Goal: Transaction & Acquisition: Book appointment/travel/reservation

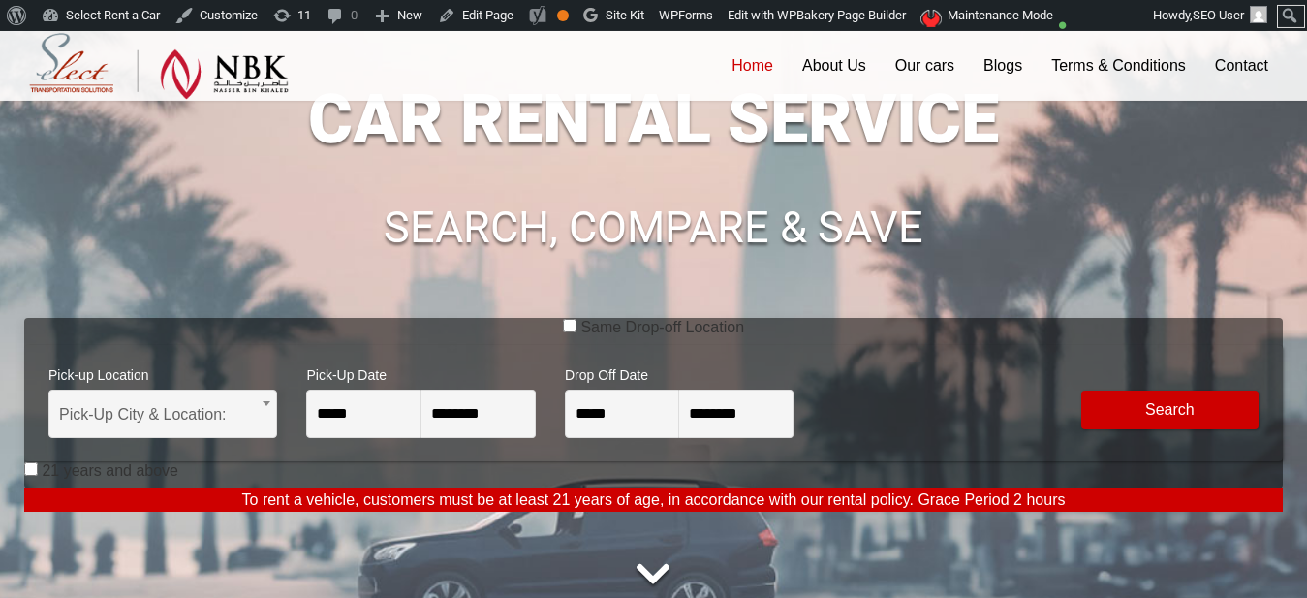
scroll to position [132, 0]
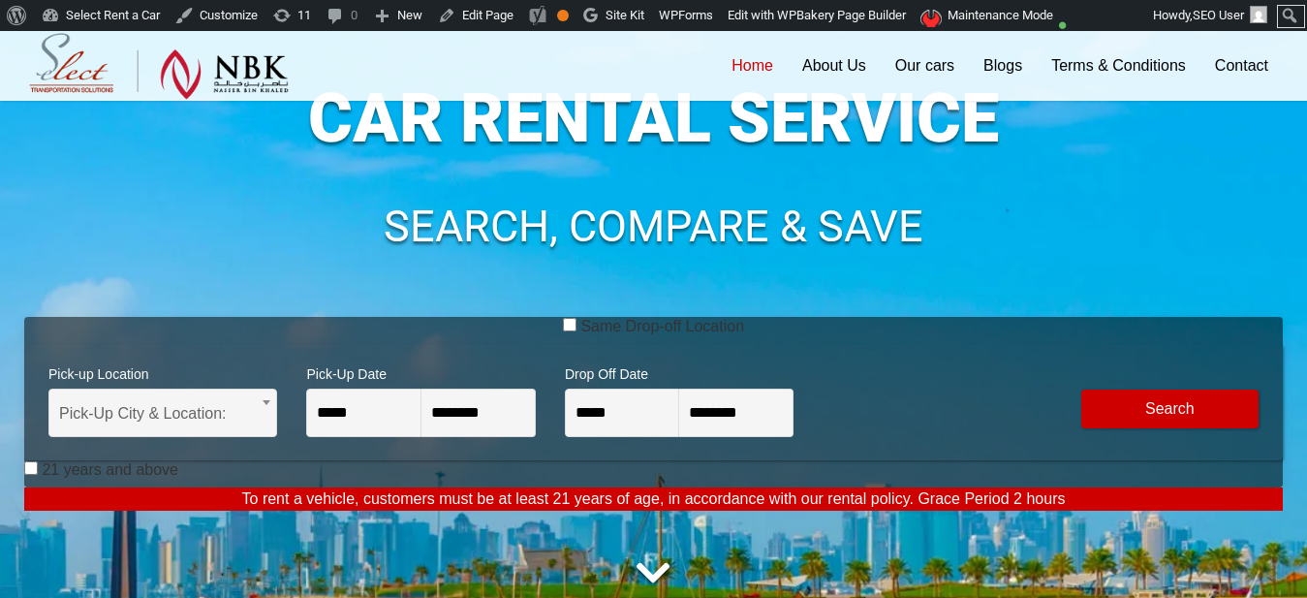
click at [683, 330] on label "Same Drop-off Location" at bounding box center [662, 326] width 164 height 19
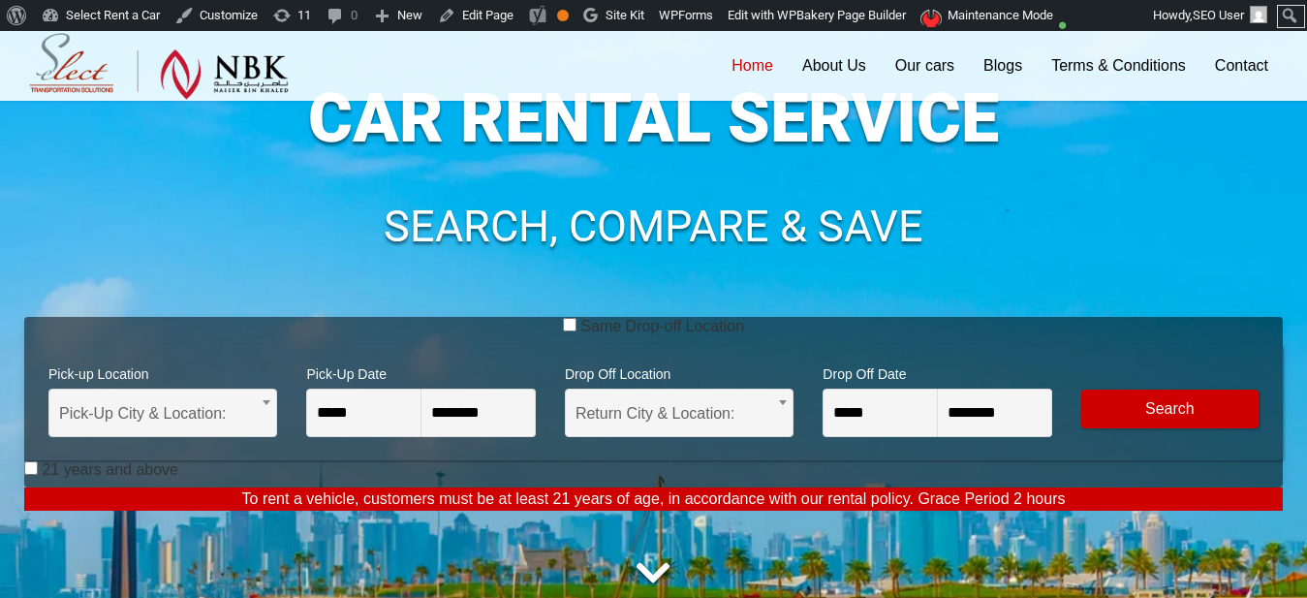
click at [683, 329] on label "Same Drop-off Location" at bounding box center [662, 326] width 164 height 19
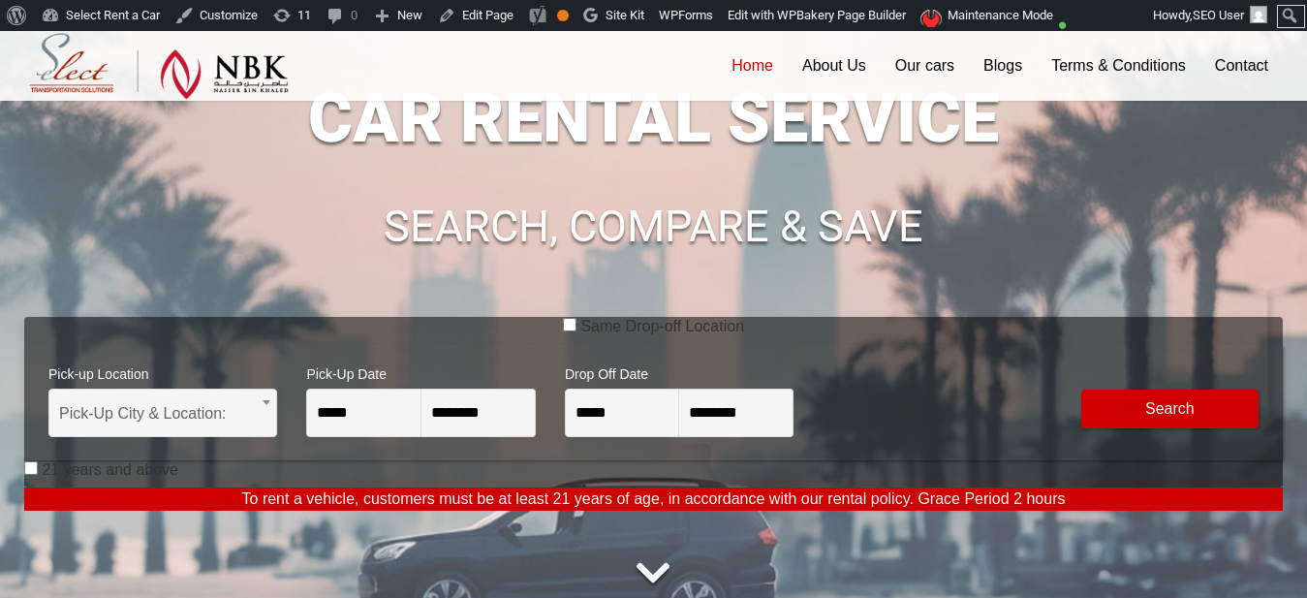
click at [232, 229] on h1 "SEARCH, COMPARE & SAVE" at bounding box center [653, 226] width 1258 height 45
click at [243, 16] on link "Customize" at bounding box center [217, 15] width 98 height 31
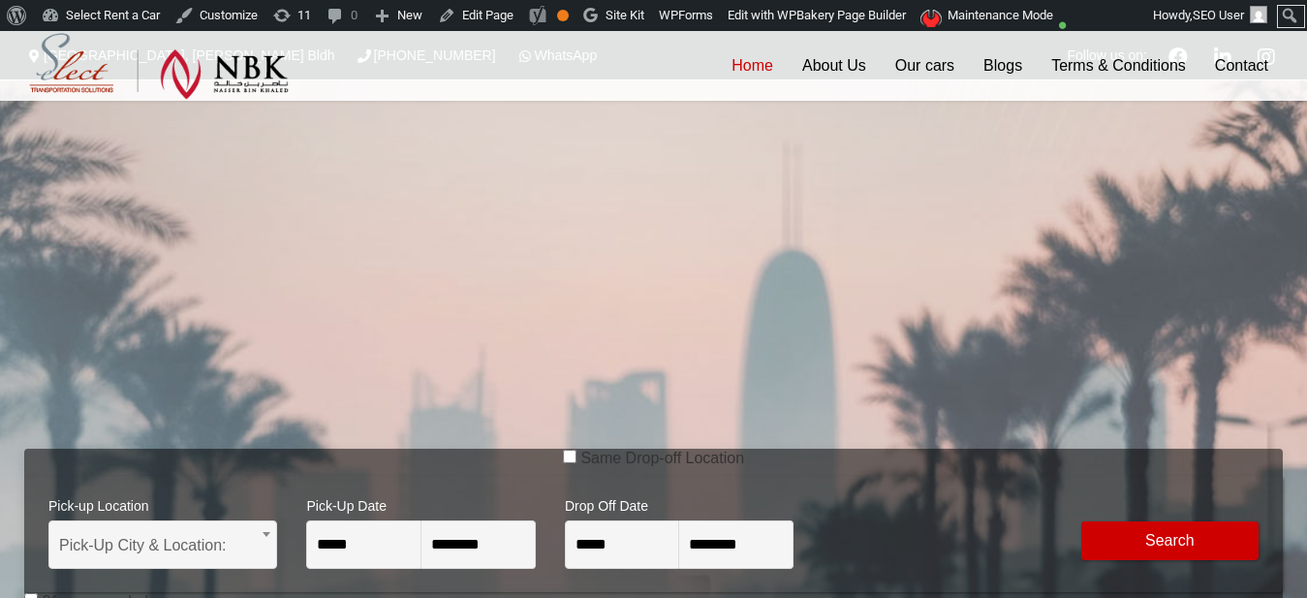
scroll to position [171, 0]
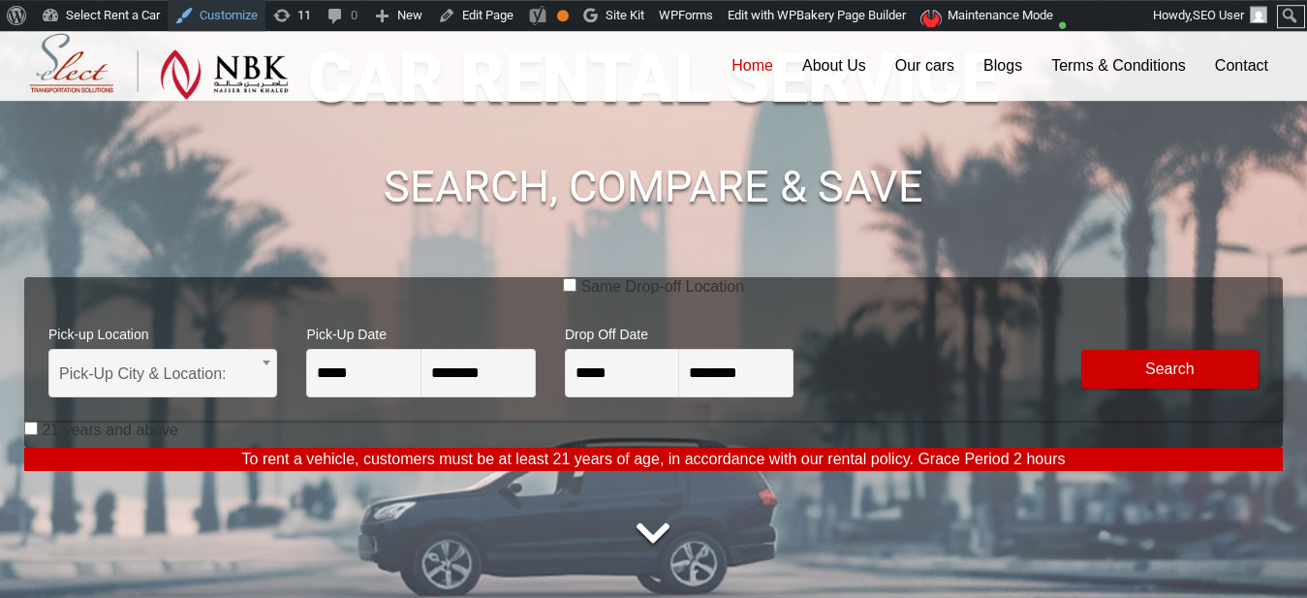
click at [233, 18] on link "Customize" at bounding box center [217, 15] width 98 height 31
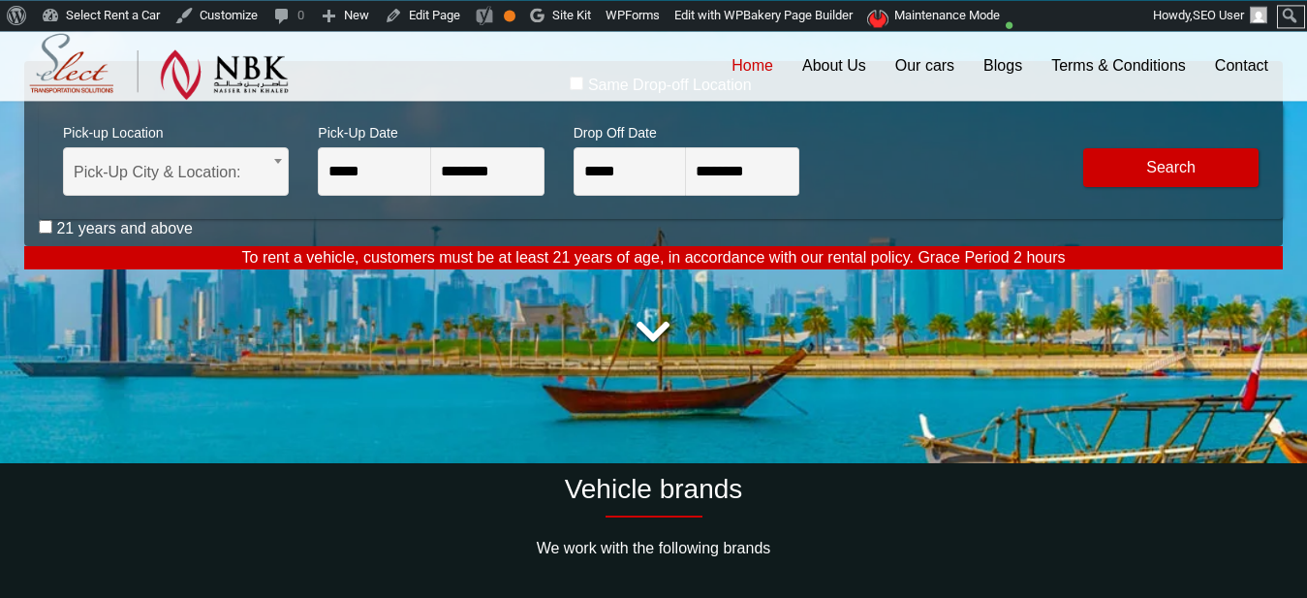
scroll to position [388, 0]
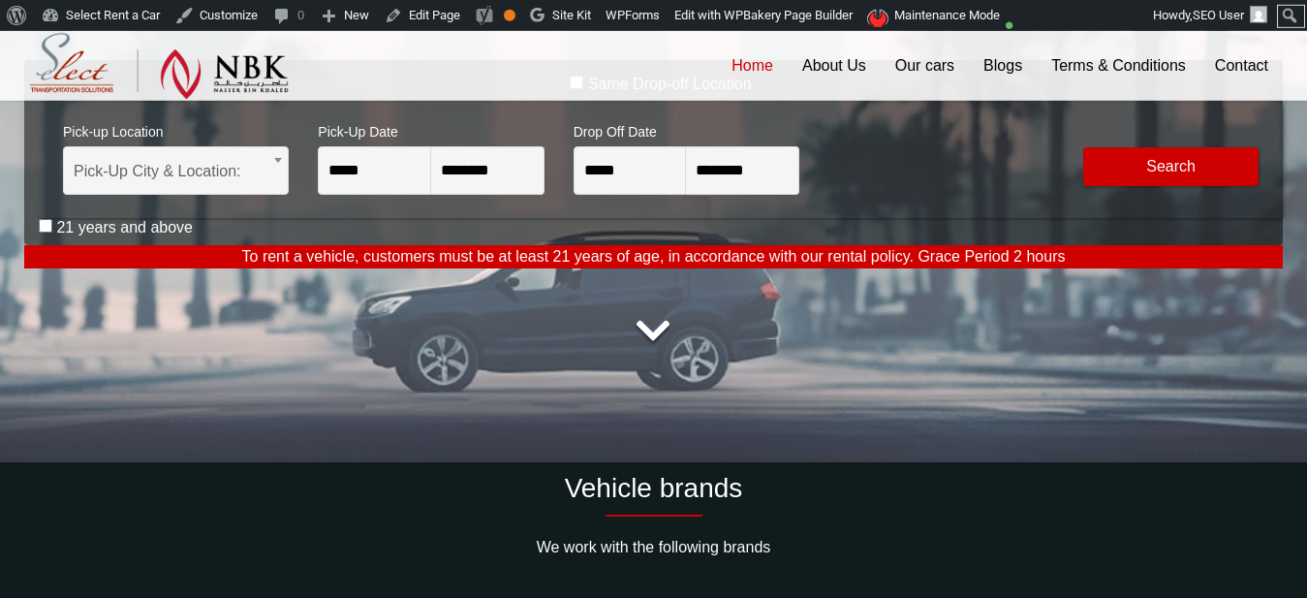
click at [831, 348] on div at bounding box center [653, 331] width 1258 height 58
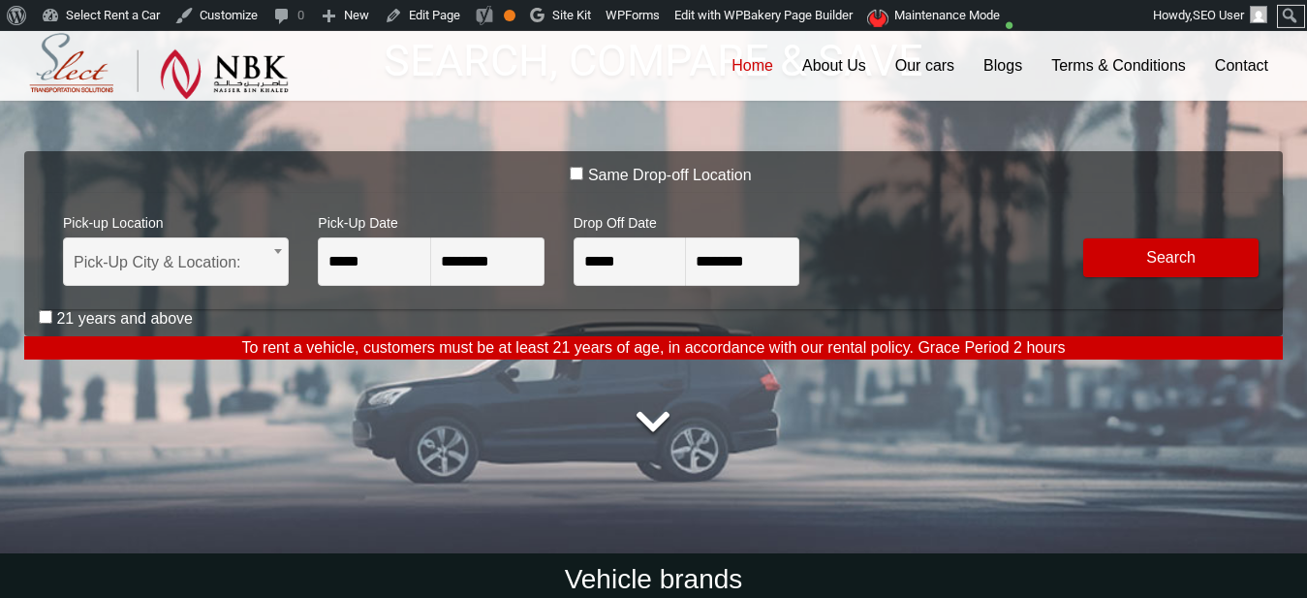
scroll to position [283, 0]
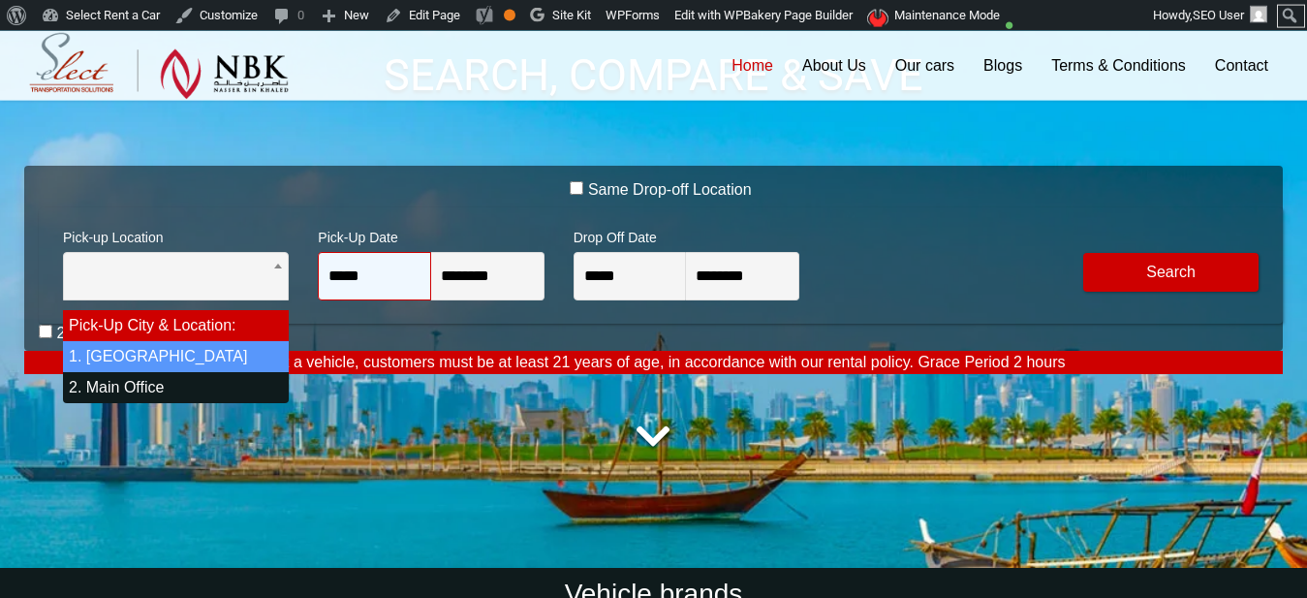
select select "*"
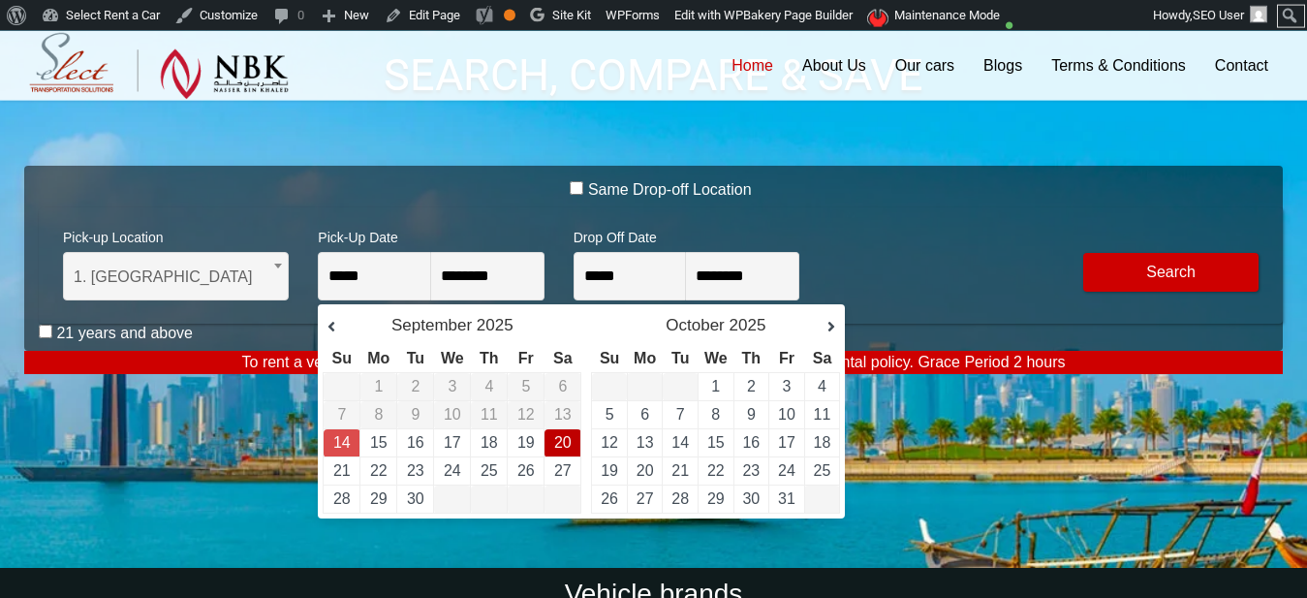
click at [564, 445] on link "20" at bounding box center [562, 442] width 17 height 16
type input "**********"
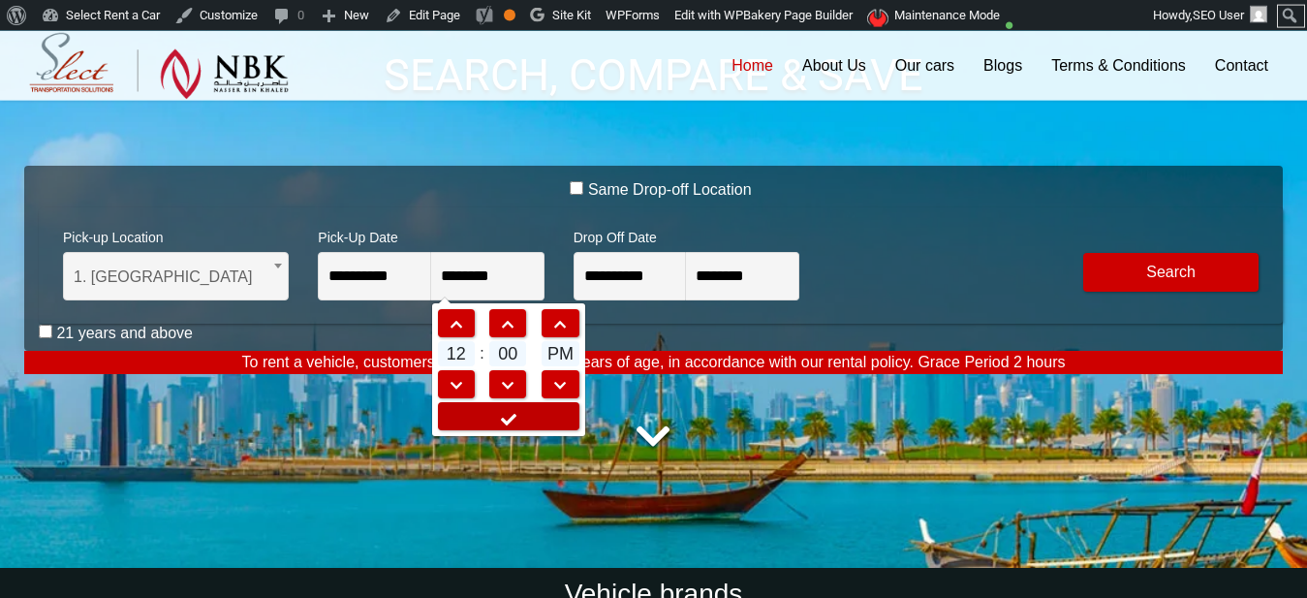
click at [526, 417] on link at bounding box center [508, 416] width 141 height 28
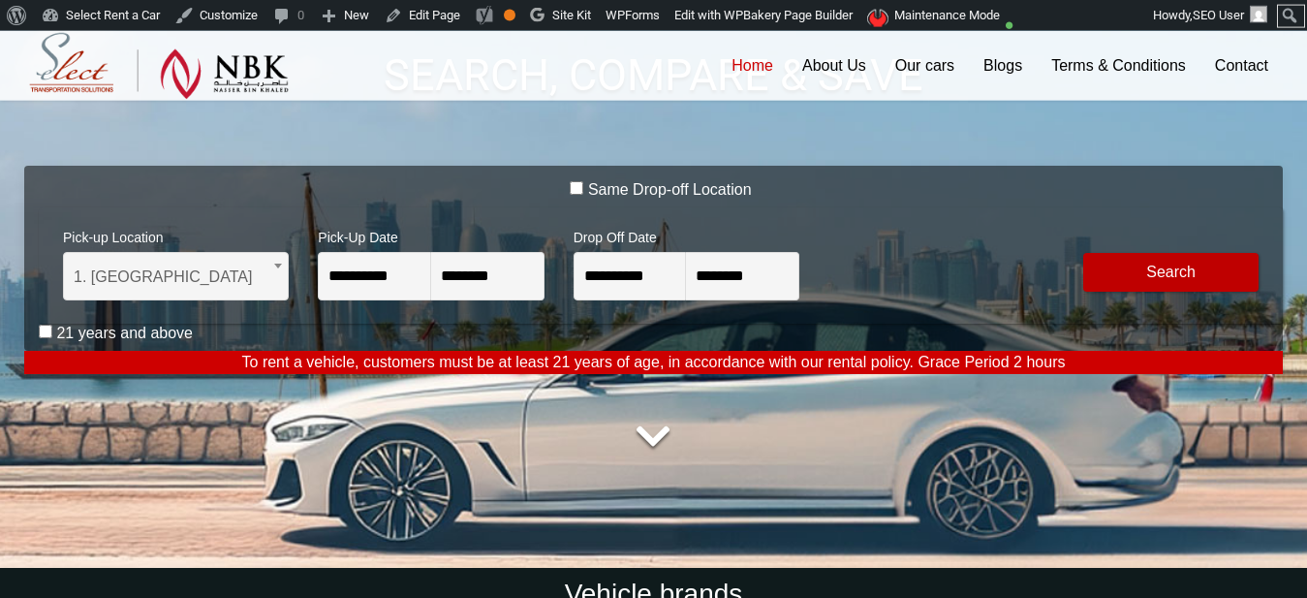
click at [1194, 273] on button "Modify Search" at bounding box center [1170, 272] width 175 height 39
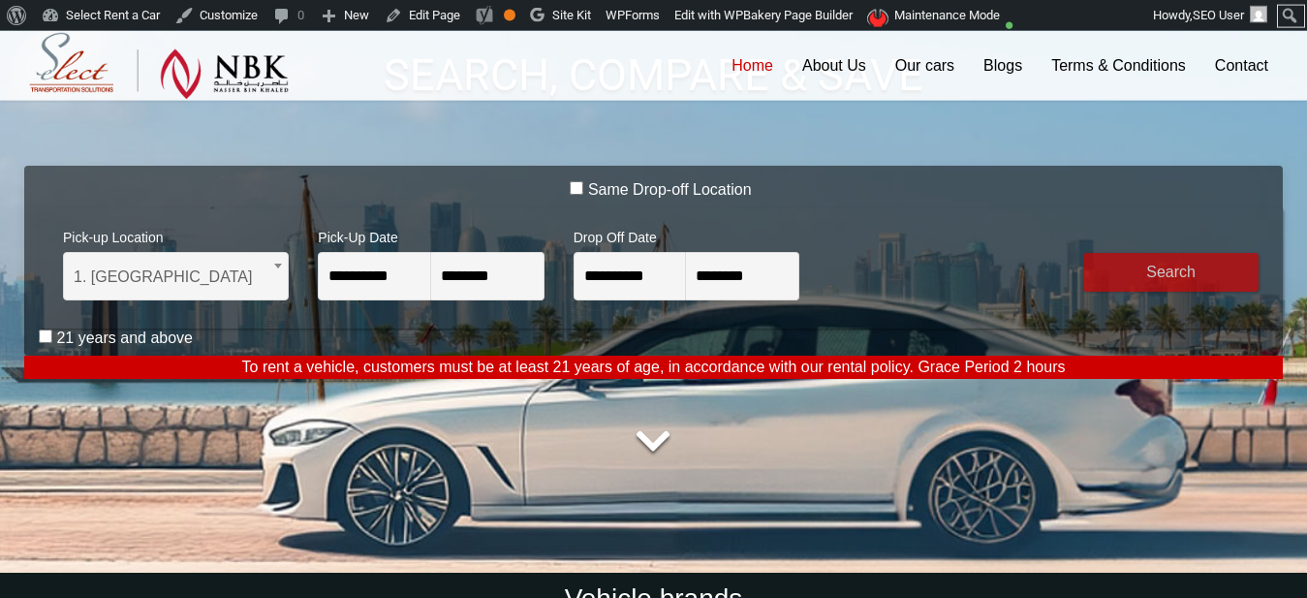
click at [145, 335] on label "21 years and above" at bounding box center [124, 337] width 137 height 19
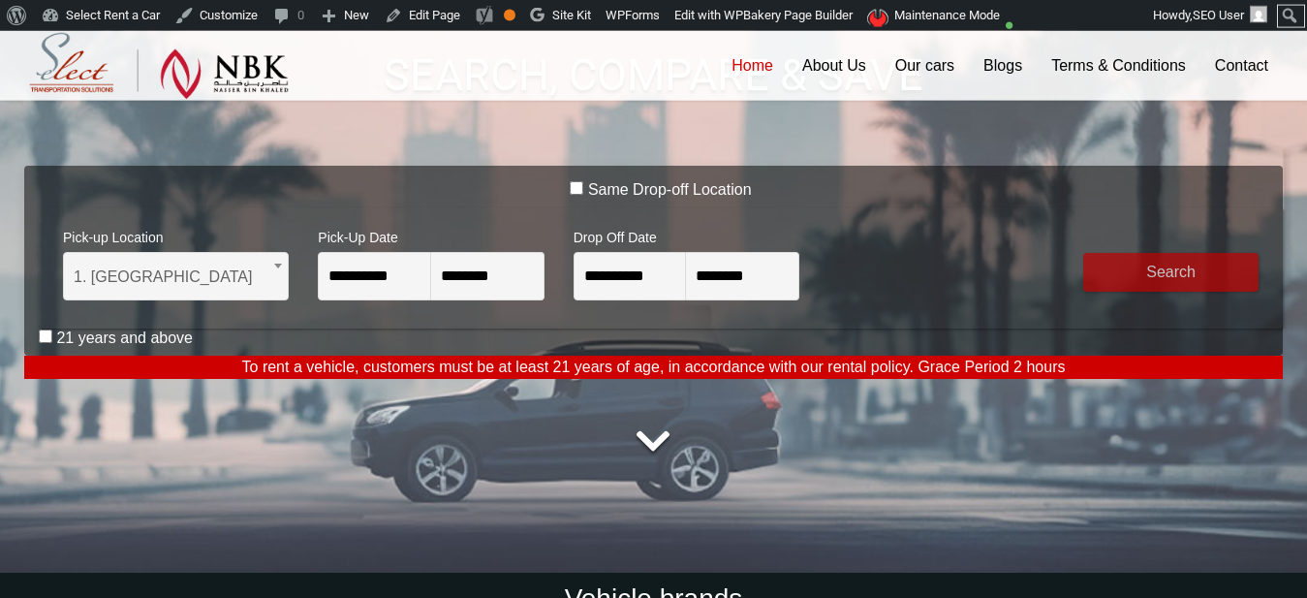
click at [1168, 272] on button "submit" at bounding box center [1170, 272] width 175 height 39
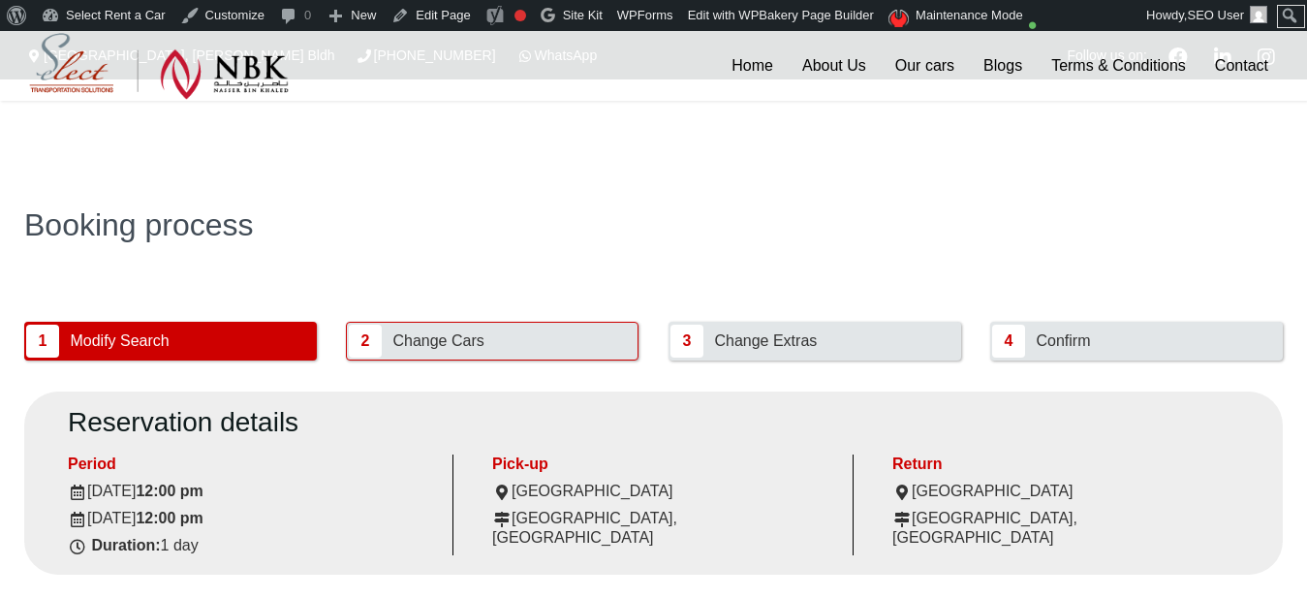
scroll to position [125, 0]
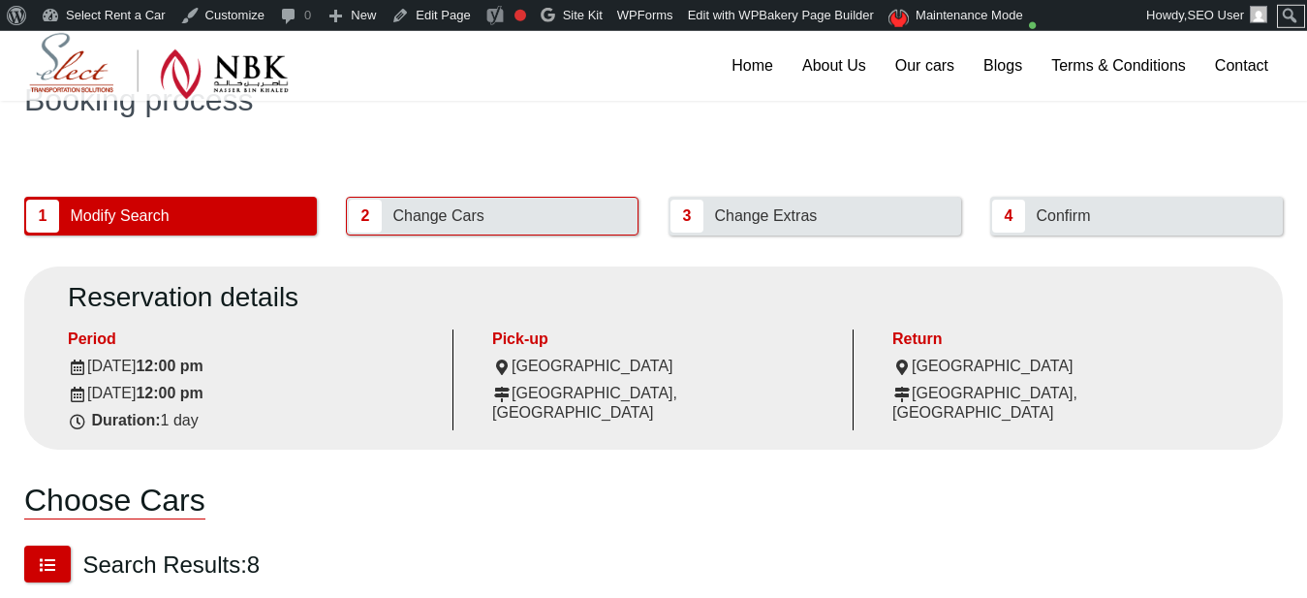
click at [208, 80] on img at bounding box center [159, 66] width 260 height 67
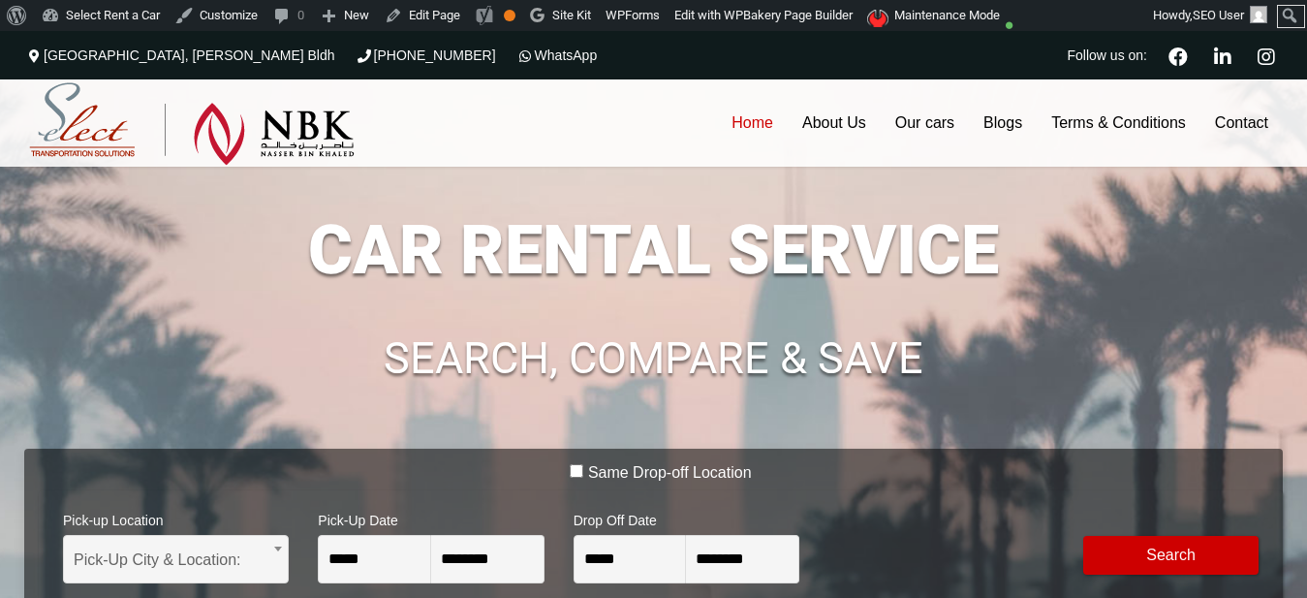
click at [582, 259] on h1 "CAR RENTAL SERVICE" at bounding box center [653, 250] width 1258 height 68
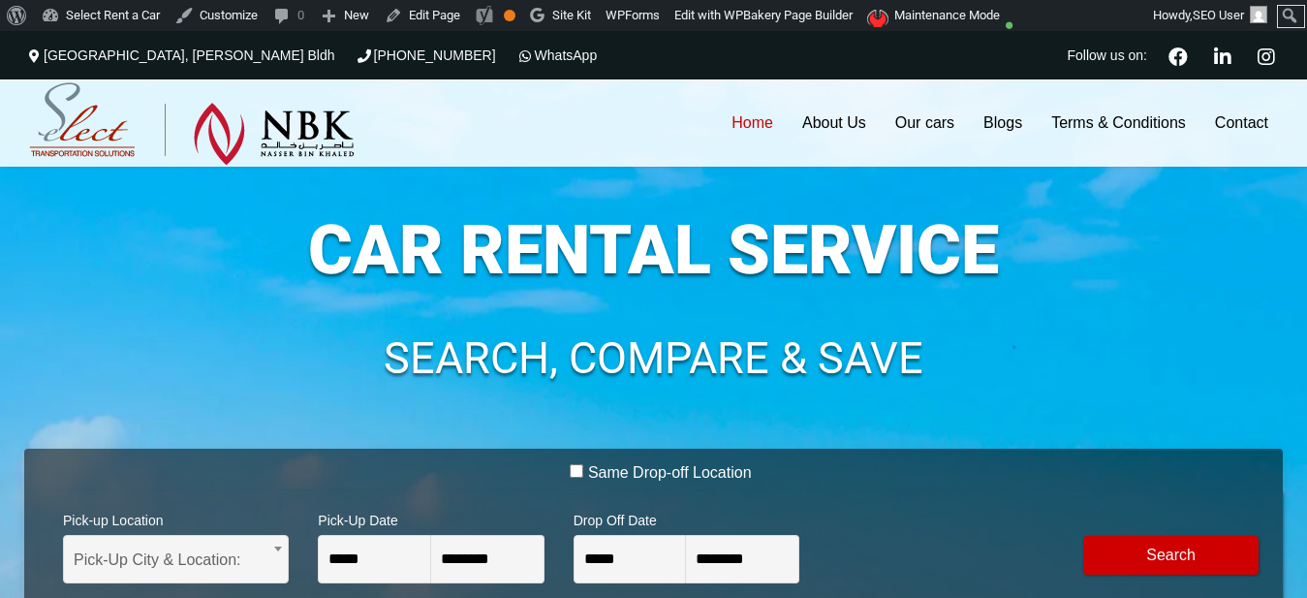
click at [813, 73] on div "[GEOGRAPHIC_DATA][PERSON_NAME] [PHONE_NUMBER] WhatsApp Follow us on:" at bounding box center [653, 55] width 1307 height 48
click at [704, 524] on span "Drop Off Date" at bounding box center [686, 517] width 226 height 35
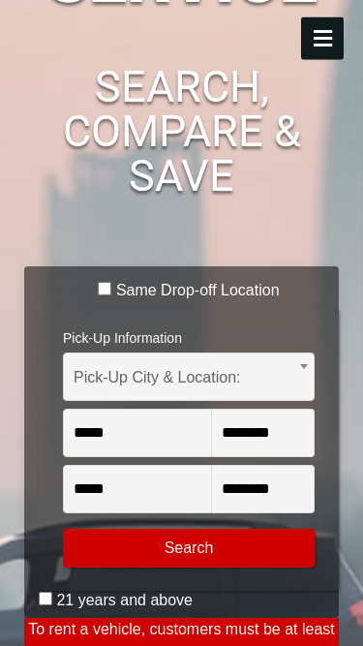
scroll to position [486, 0]
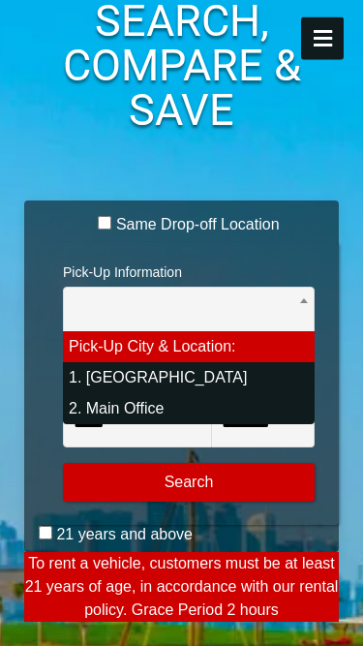
select select "*"
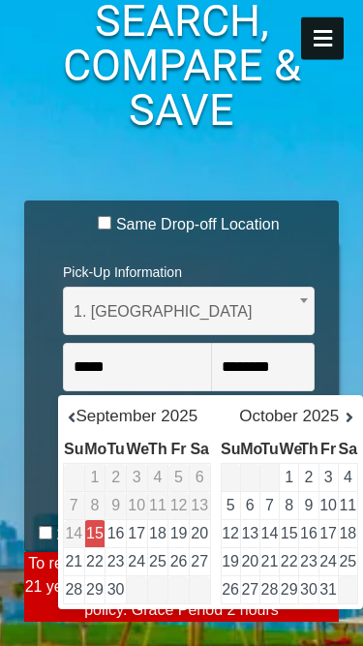
click at [139, 537] on link "17" at bounding box center [136, 533] width 17 height 16
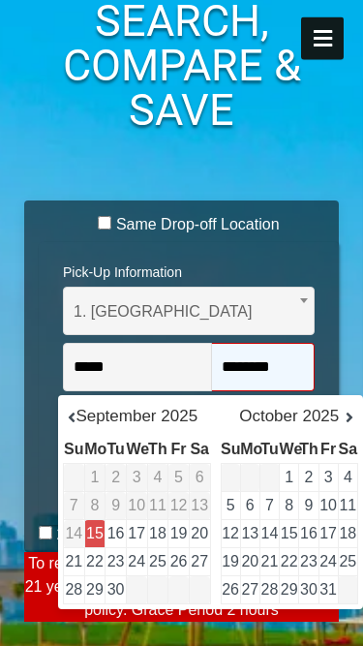
type input "**********"
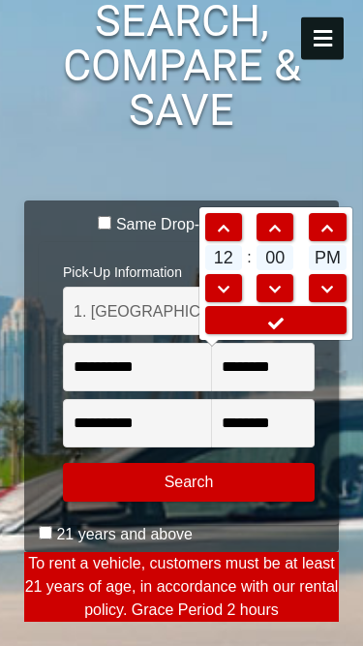
click at [246, 312] on link at bounding box center [275, 320] width 141 height 28
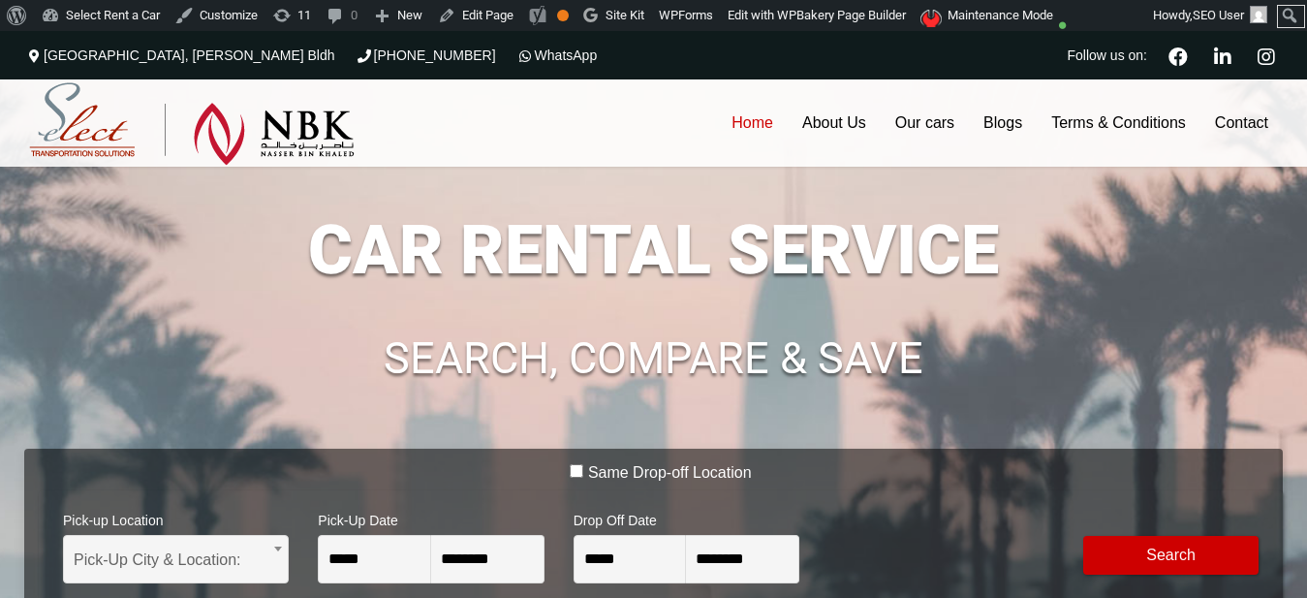
click at [624, 283] on h1 "CAR RENTAL SERVICE" at bounding box center [653, 250] width 1258 height 68
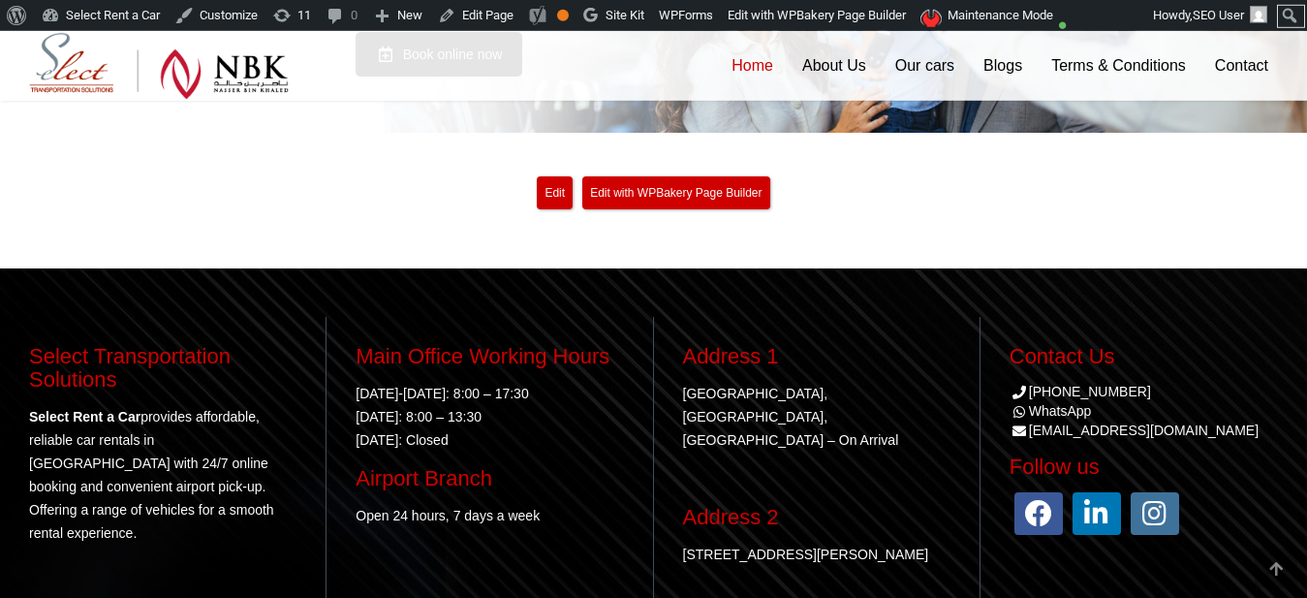
scroll to position [4327, 0]
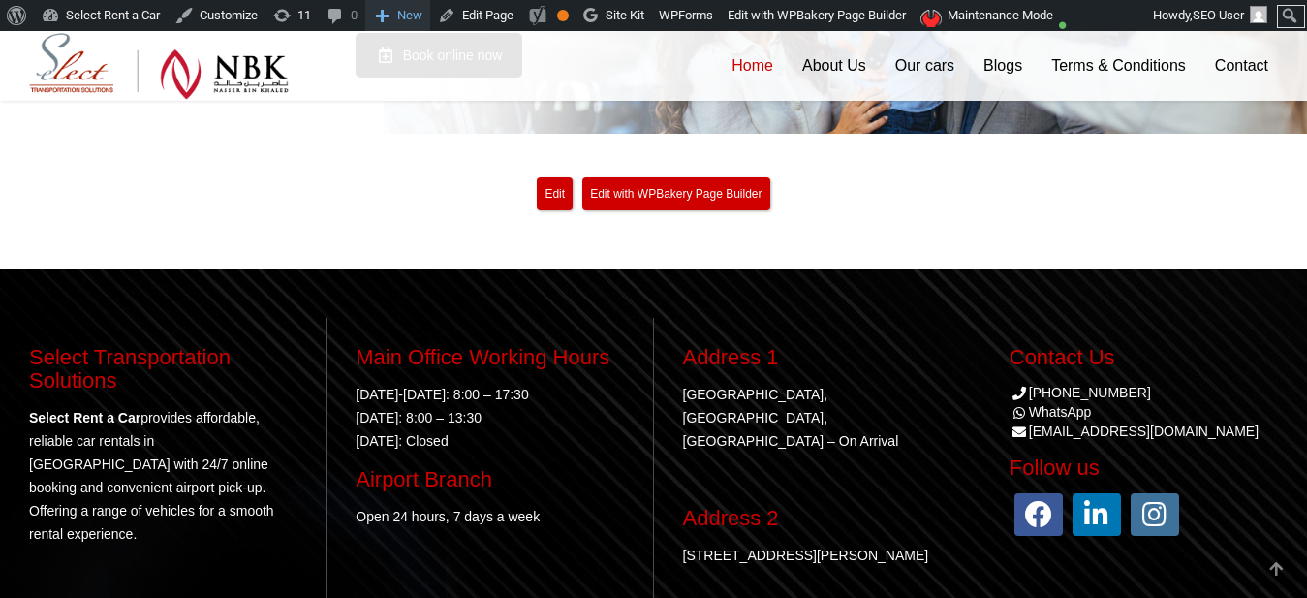
scroll to position [4327, 0]
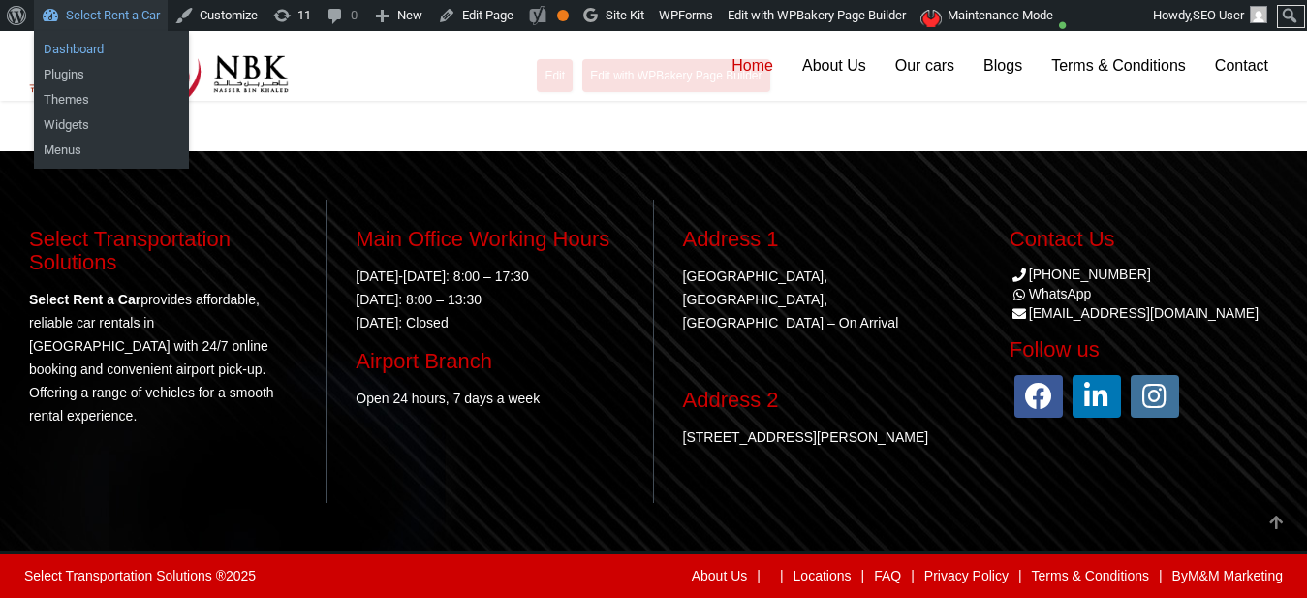
click at [87, 52] on link "Dashboard" at bounding box center [111, 49] width 155 height 25
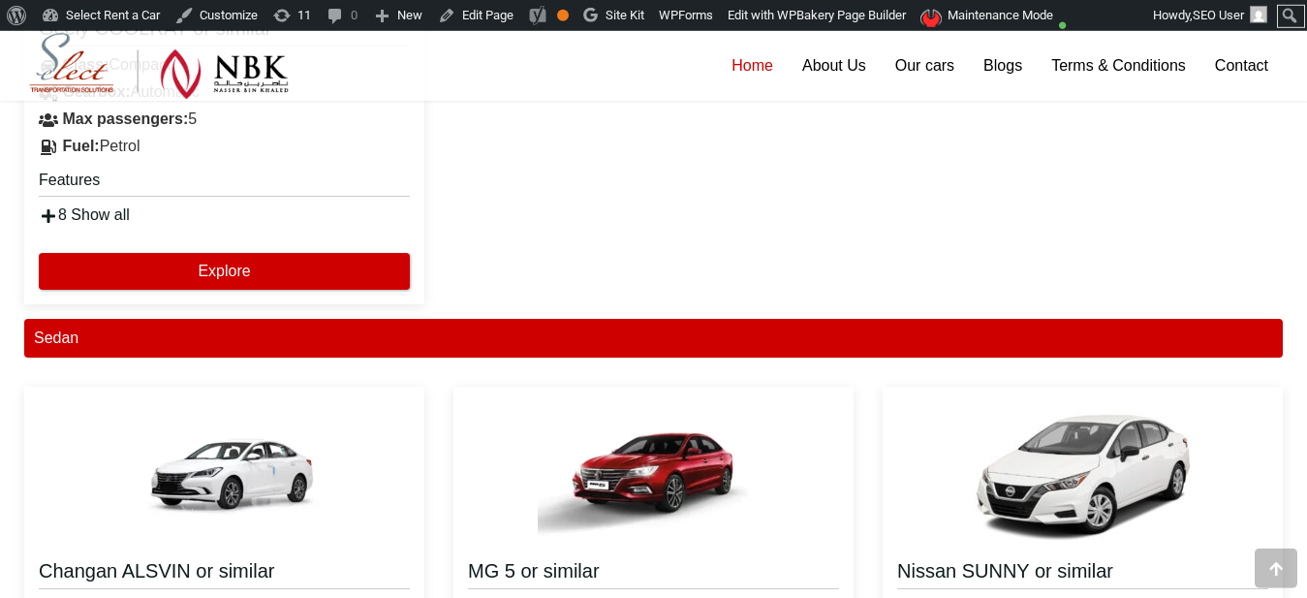
scroll to position [0, 0]
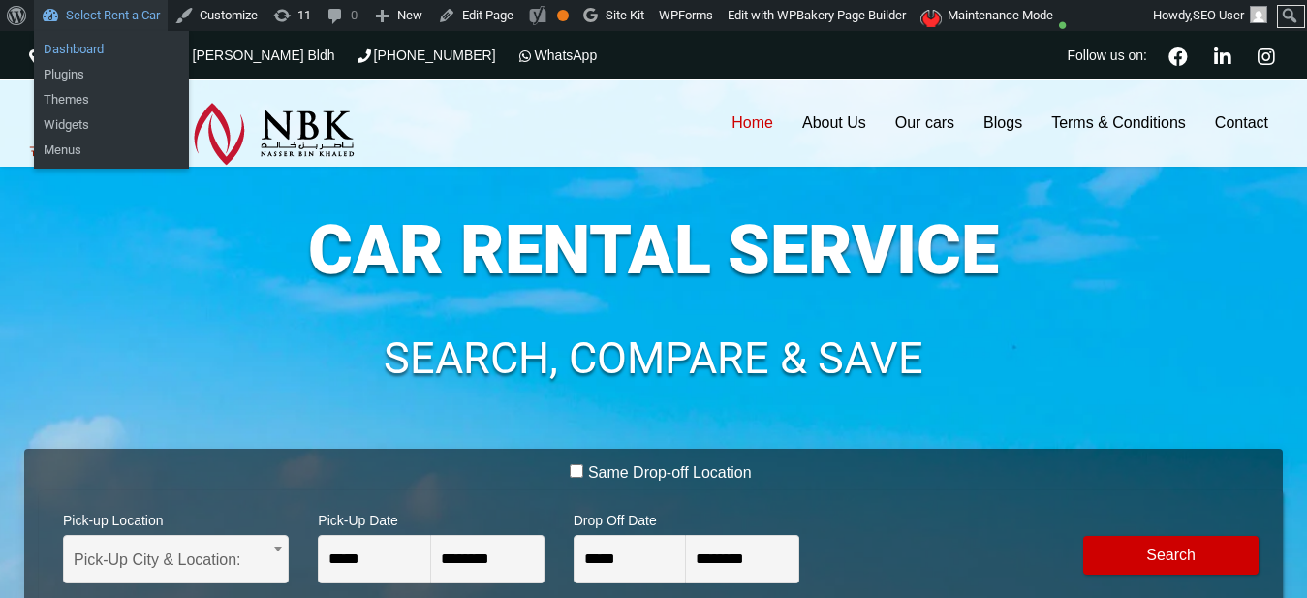
click at [84, 50] on link "Dashboard" at bounding box center [111, 49] width 155 height 25
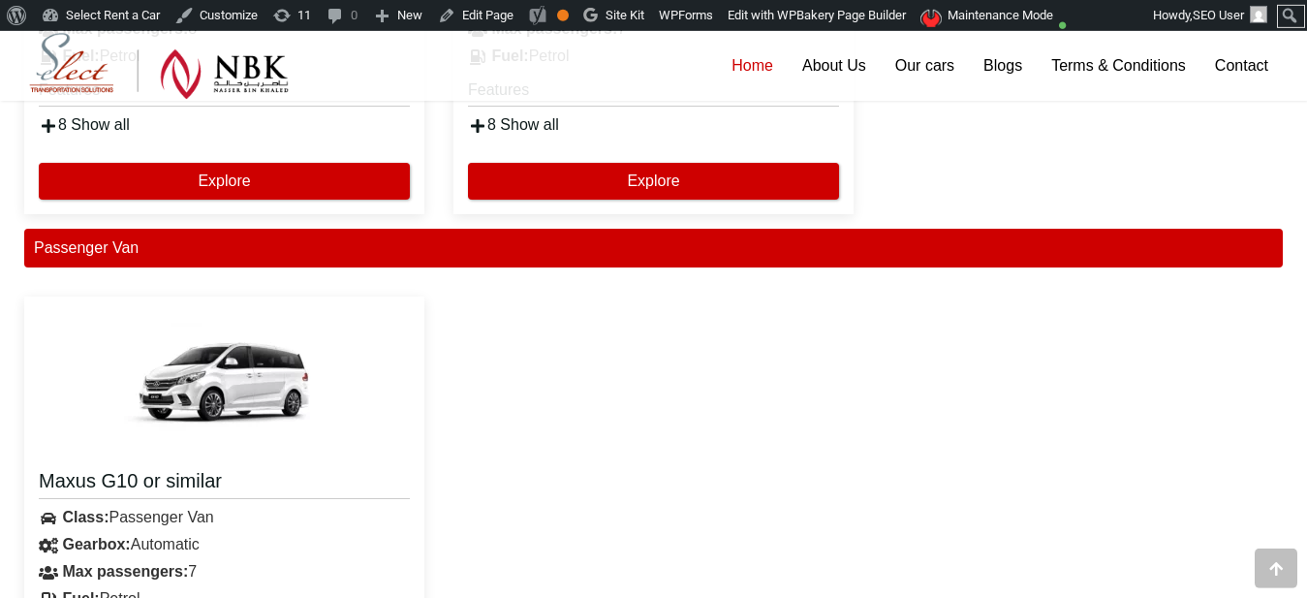
scroll to position [4327, 0]
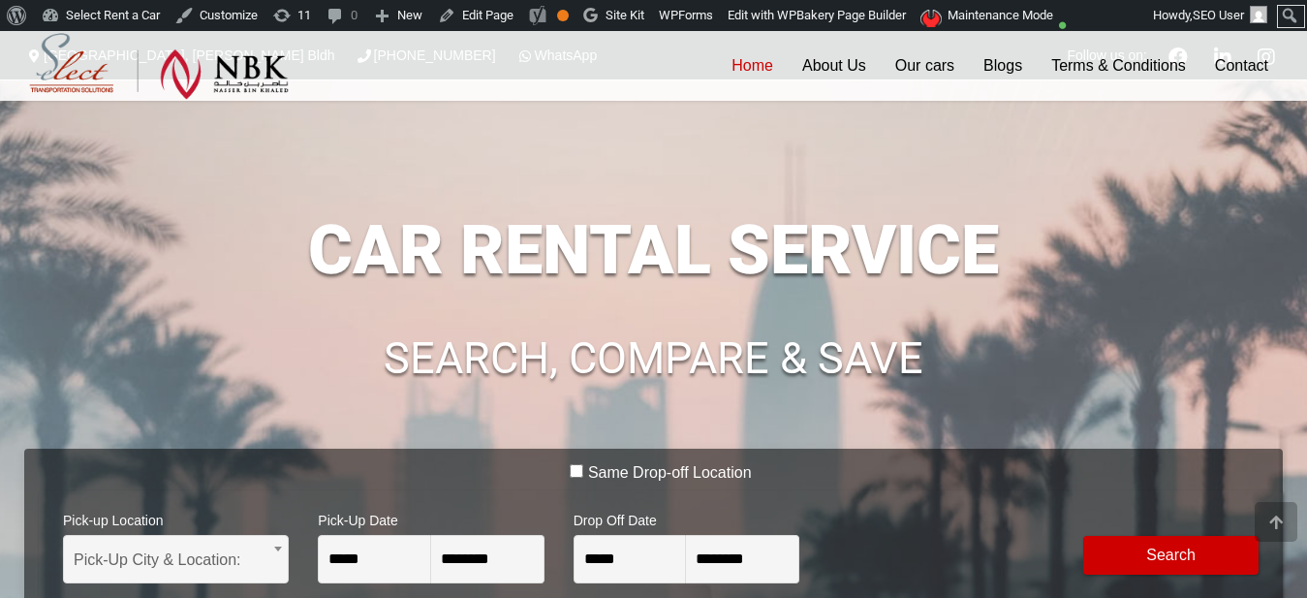
scroll to position [4208, 0]
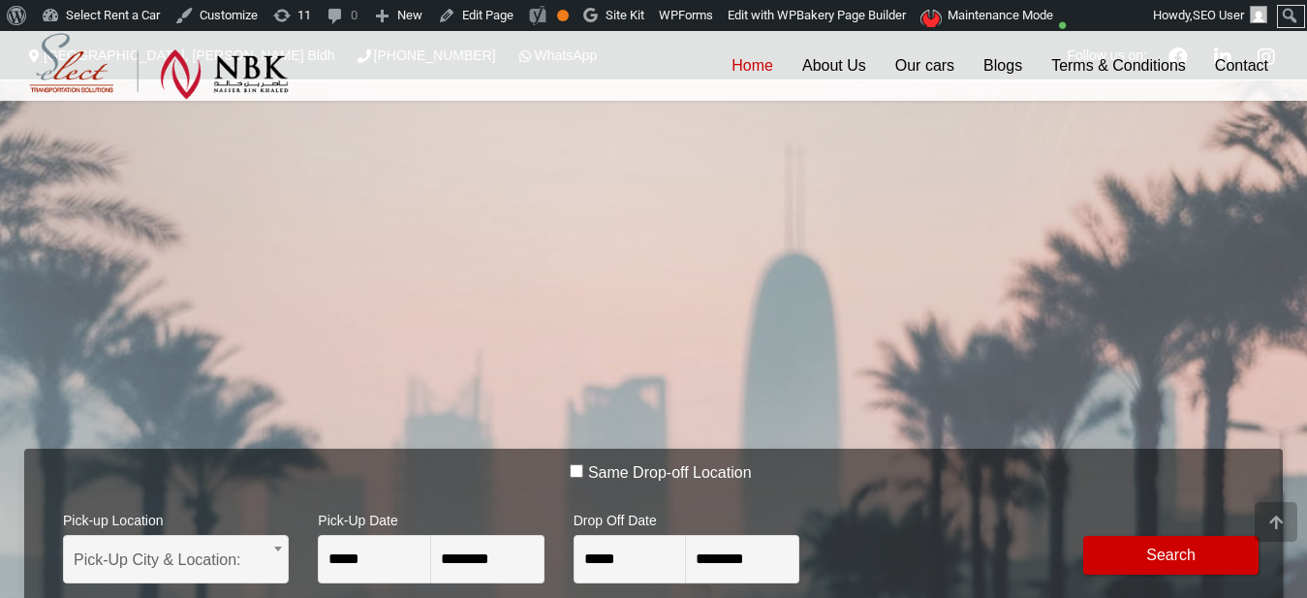
scroll to position [4208, 0]
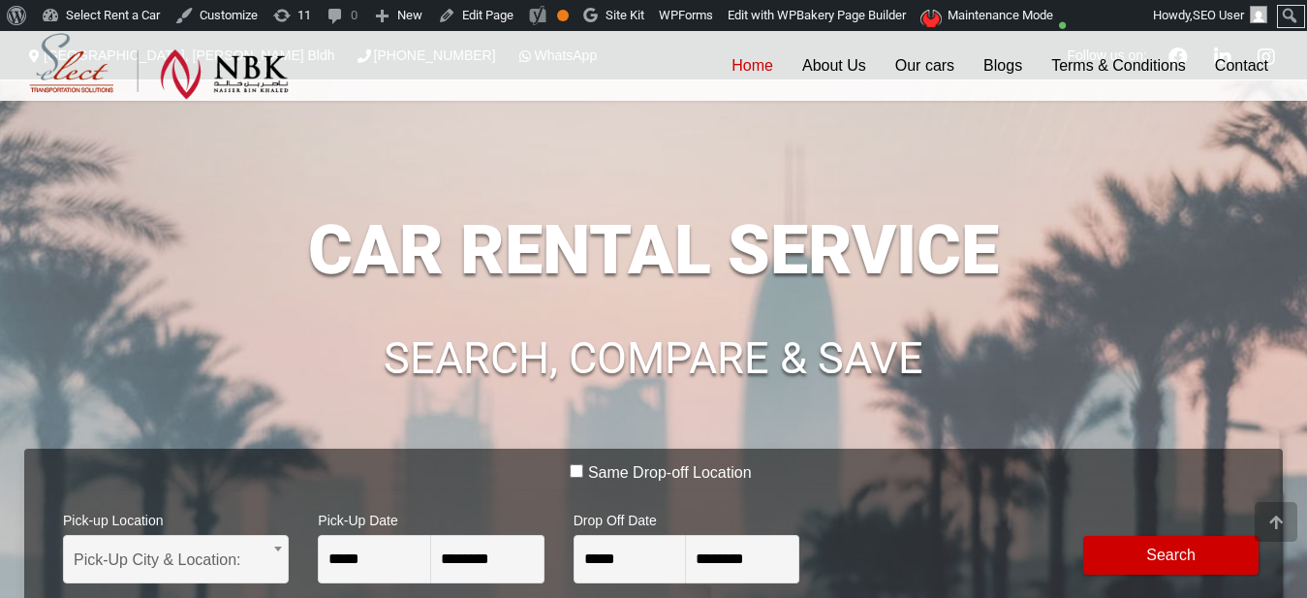
scroll to position [4208, 0]
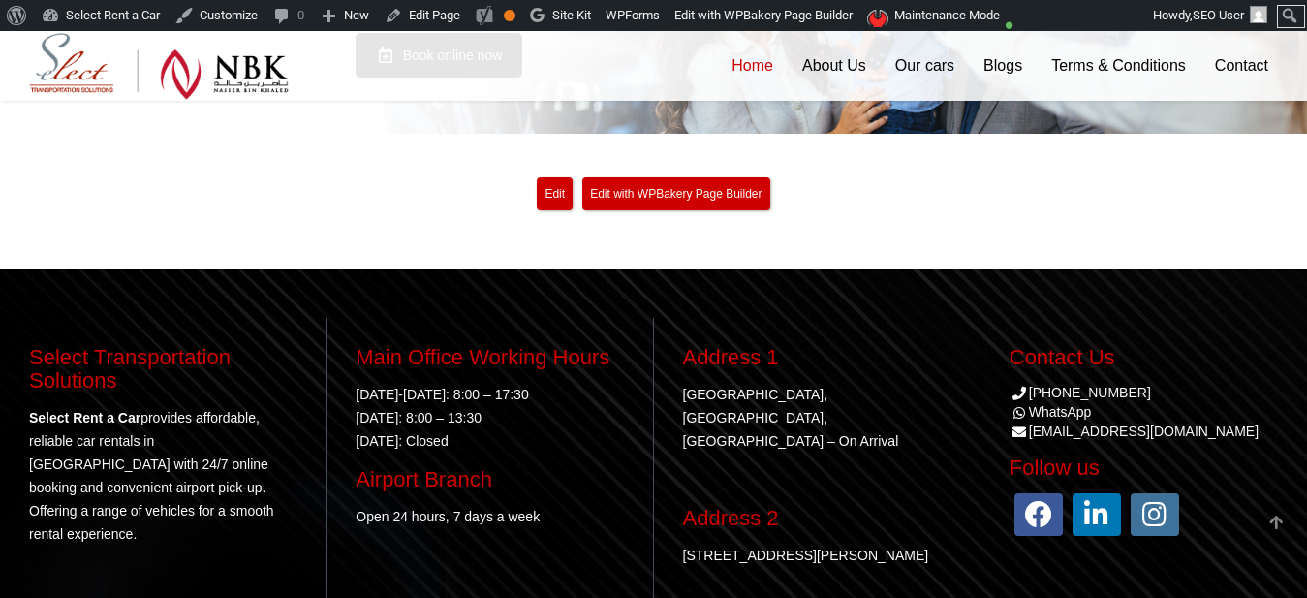
scroll to position [4208, 0]
click at [272, 270] on footer "Select Transportation Solutions Select Rent a Car provides affordable, reliable…" at bounding box center [653, 469] width 1307 height 400
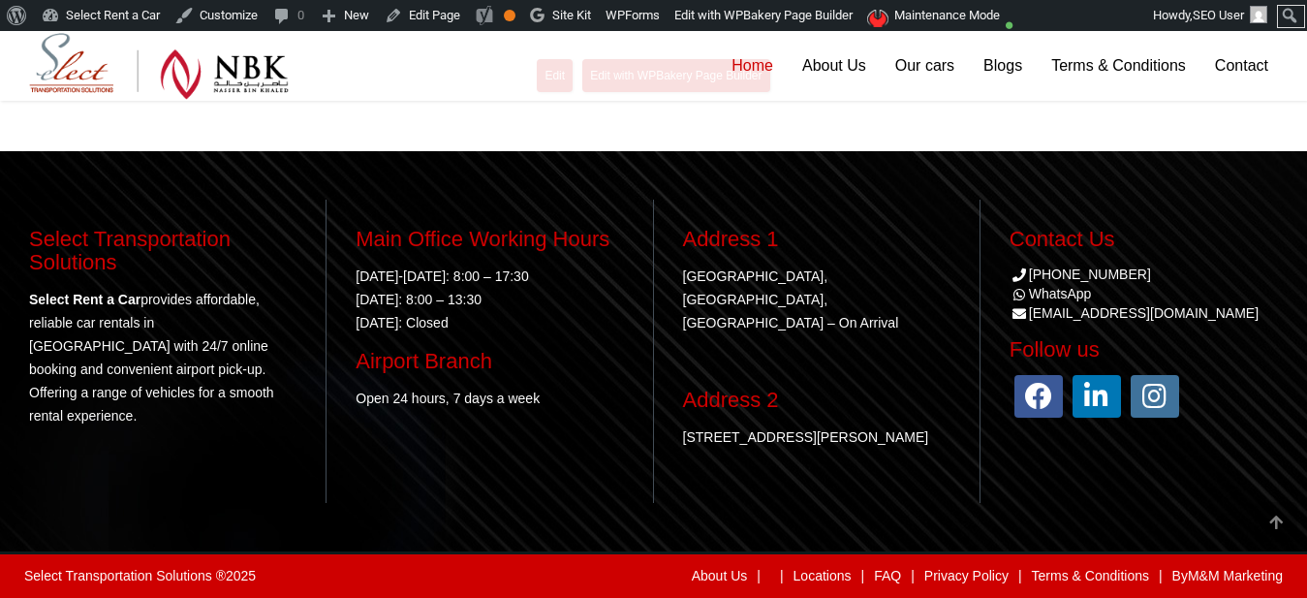
click at [758, 521] on footer "Select Transportation Solutions Select Rent a Car provides affordable, reliable…" at bounding box center [653, 351] width 1307 height 400
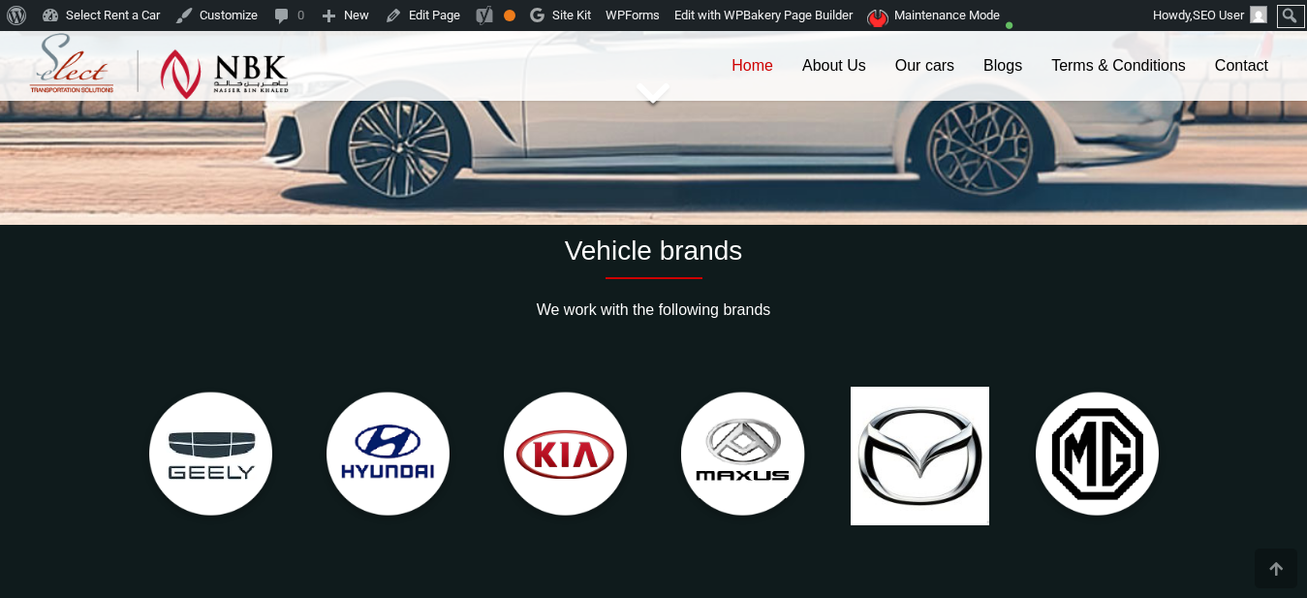
scroll to position [725, 0]
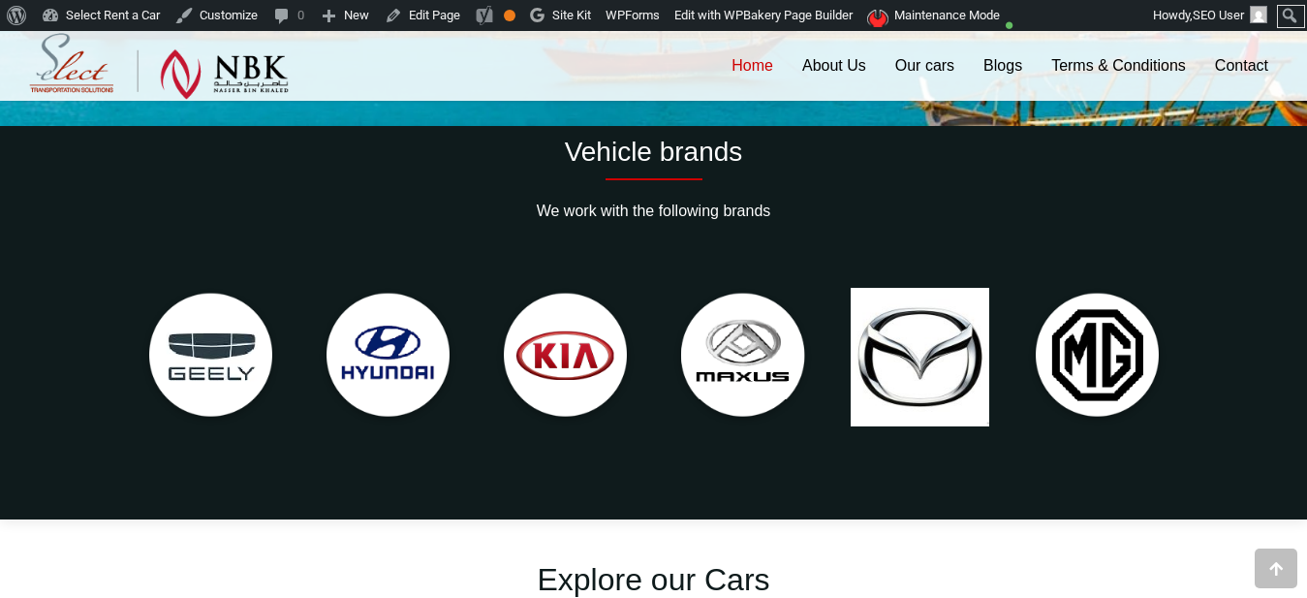
click at [451, 233] on div "Vehicle brands We work with the following brands" at bounding box center [653, 297] width 1258 height 322
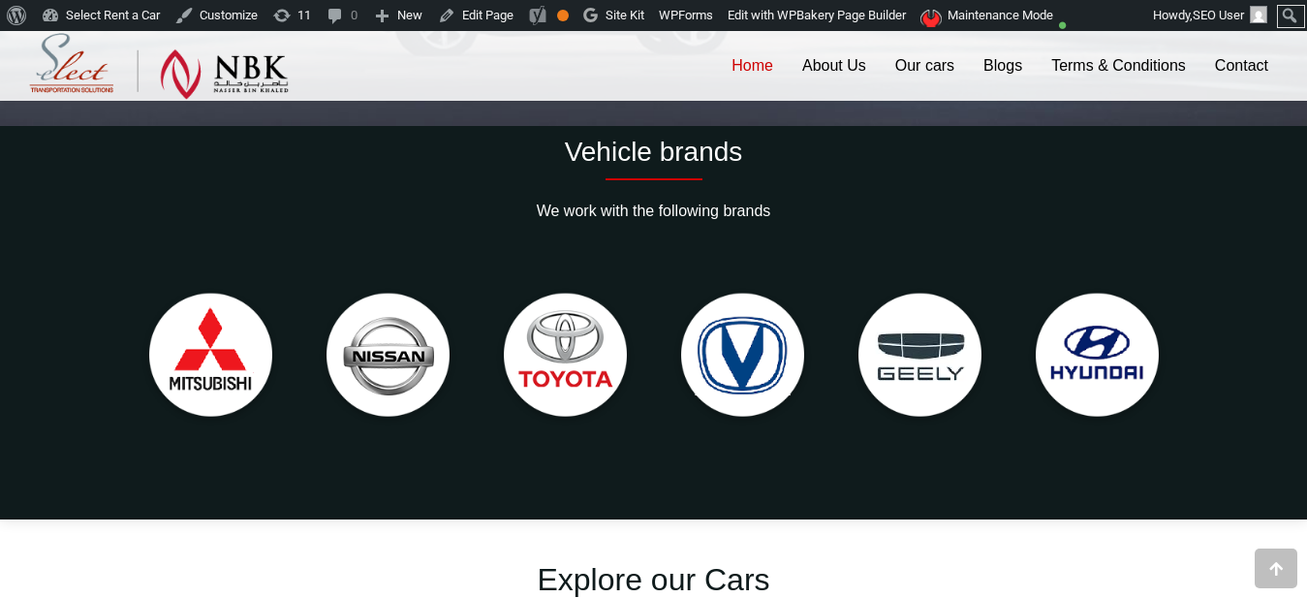
scroll to position [725, 0]
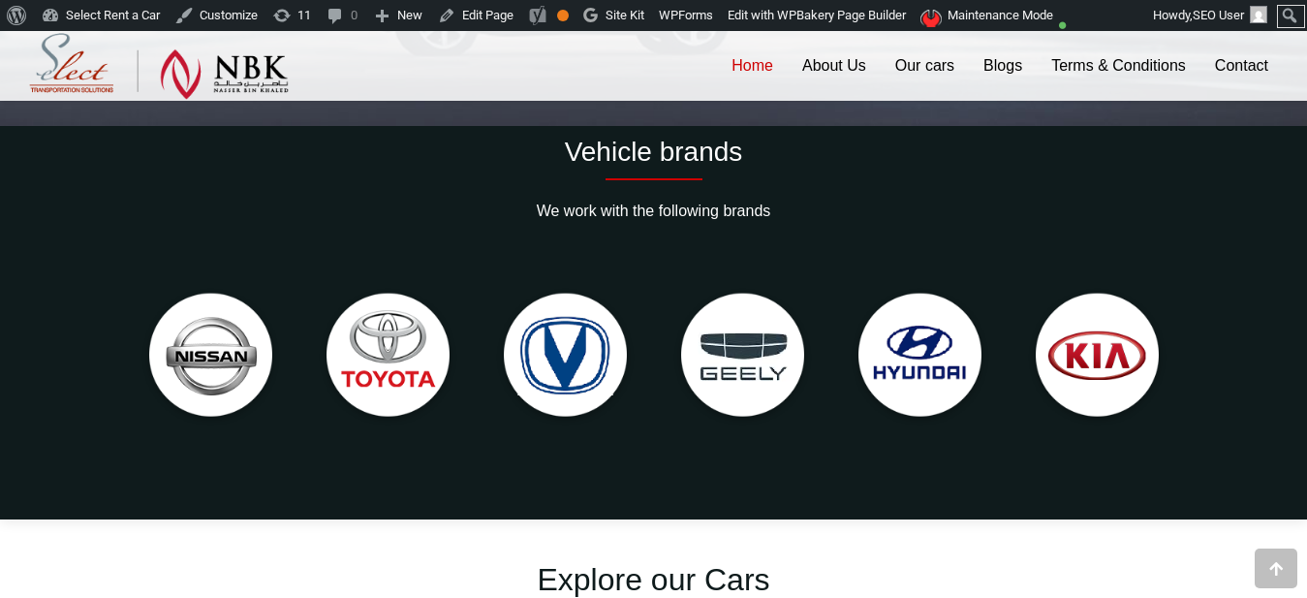
drag, startPoint x: 898, startPoint y: 360, endPoint x: 67, endPoint y: 339, distance: 831.4
click at [67, 339] on div at bounding box center [653, 357] width 1287 height 201
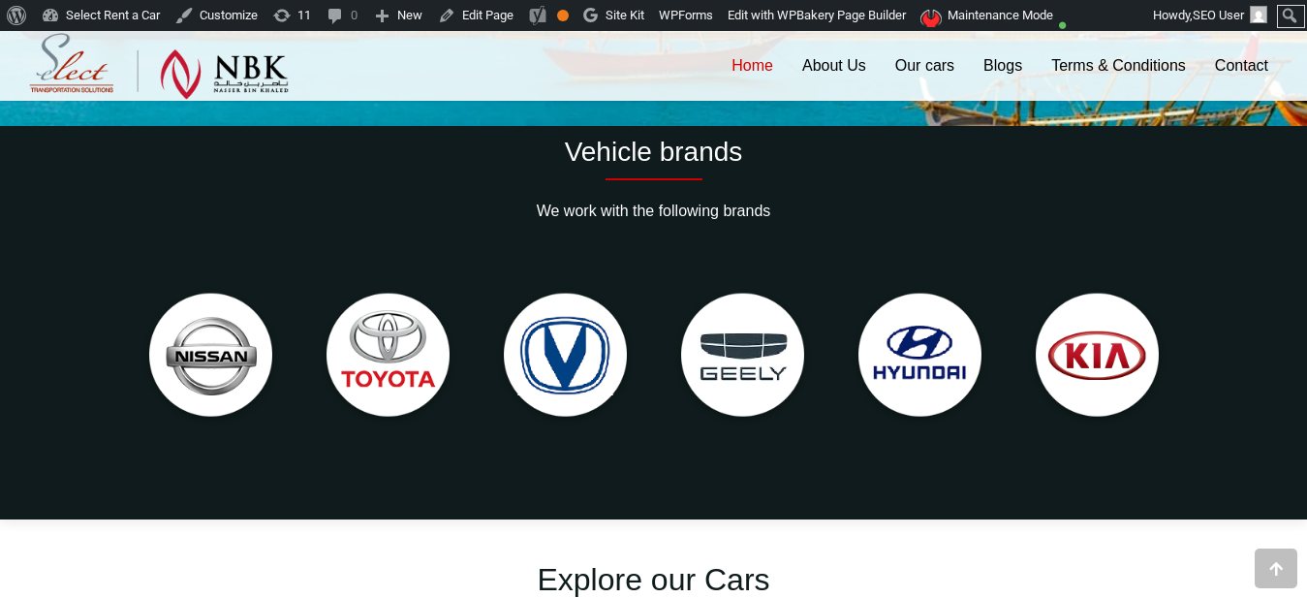
click at [573, 351] on img at bounding box center [565, 357] width 158 height 158
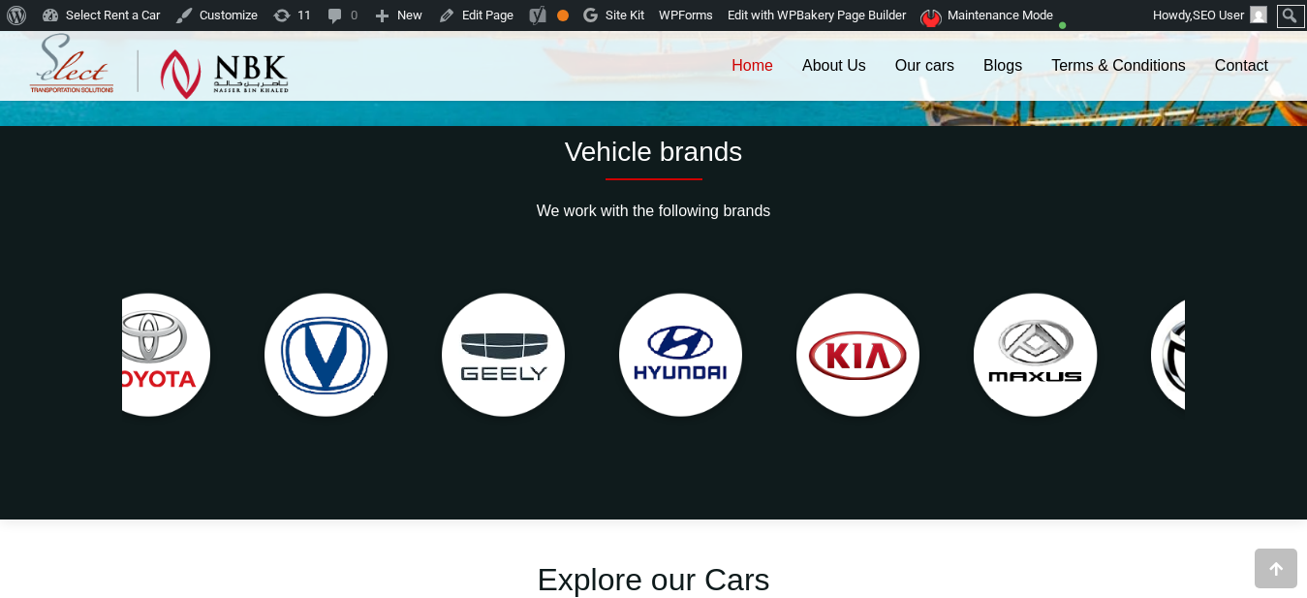
drag, startPoint x: 573, startPoint y: 351, endPoint x: 334, endPoint y: 293, distance: 246.0
click at [334, 293] on img at bounding box center [326, 357] width 158 height 158
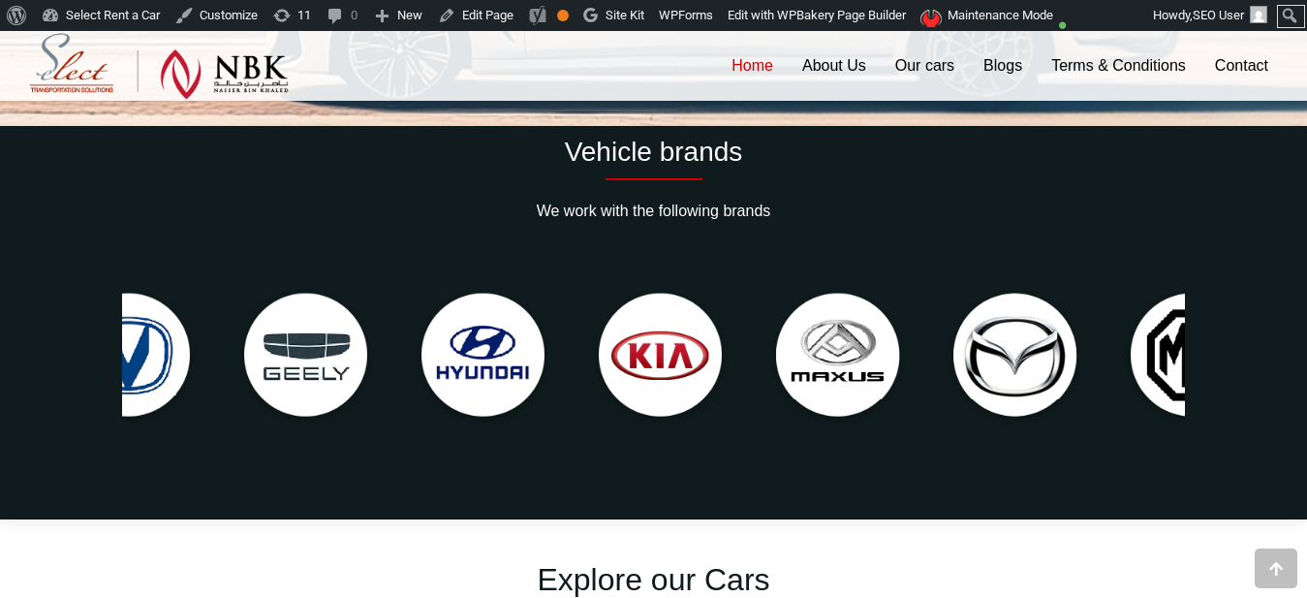
drag, startPoint x: 948, startPoint y: 383, endPoint x: 689, endPoint y: 369, distance: 260.0
click at [689, 369] on img at bounding box center [660, 357] width 158 height 158
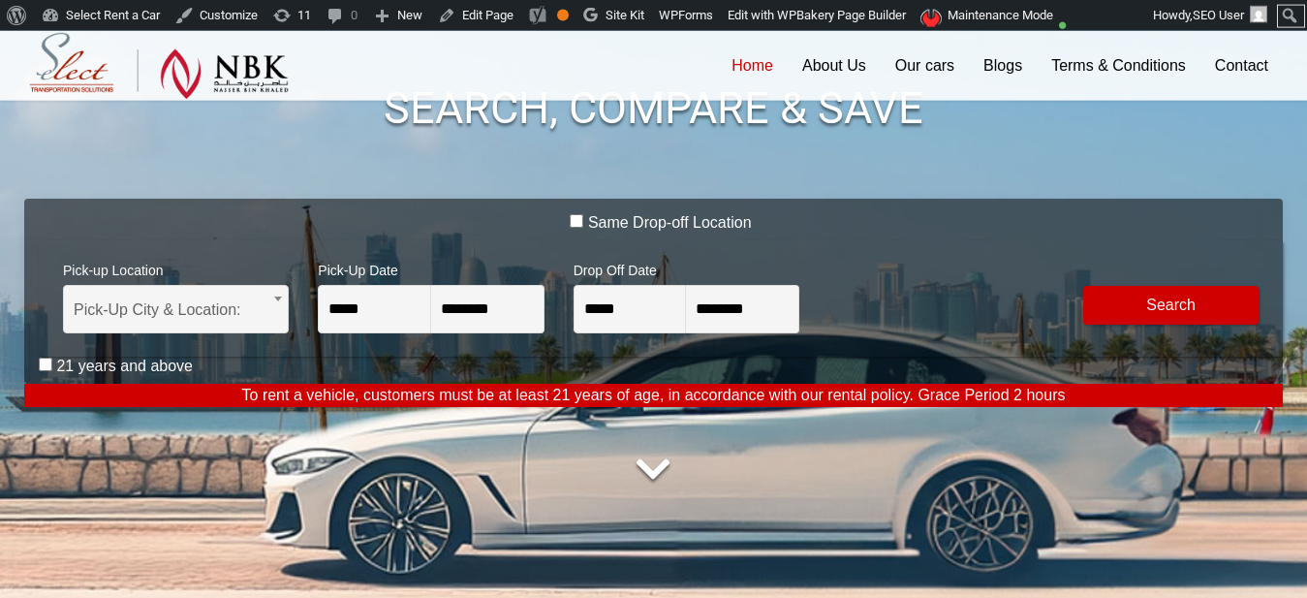
scroll to position [0, 0]
